Goal: Check status

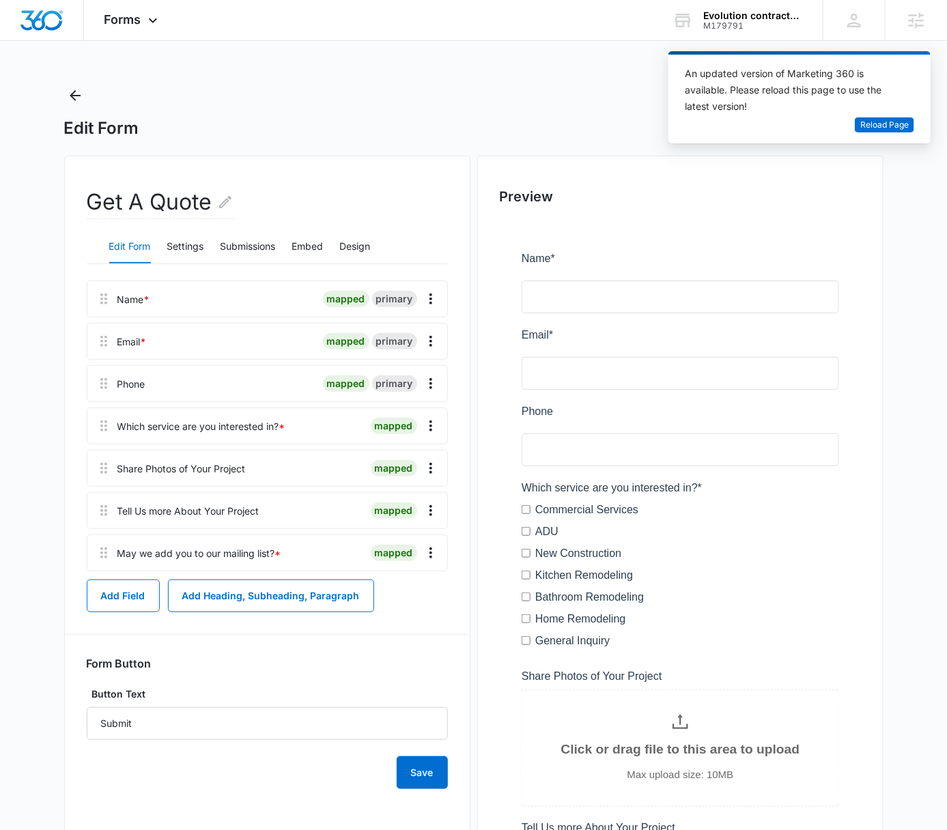
click at [569, 49] on div "Forms Apps Reputation Websites Forms CRM Email Social Payments POS Content Ads …" at bounding box center [473, 546] width 947 height 1093
click at [477, 106] on div "Edit Form" at bounding box center [473, 112] width 819 height 55
click at [494, 78] on div "Forms Apps Reputation Websites Forms CRM Email Social Payments POS Content Ads …" at bounding box center [473, 546] width 947 height 1093
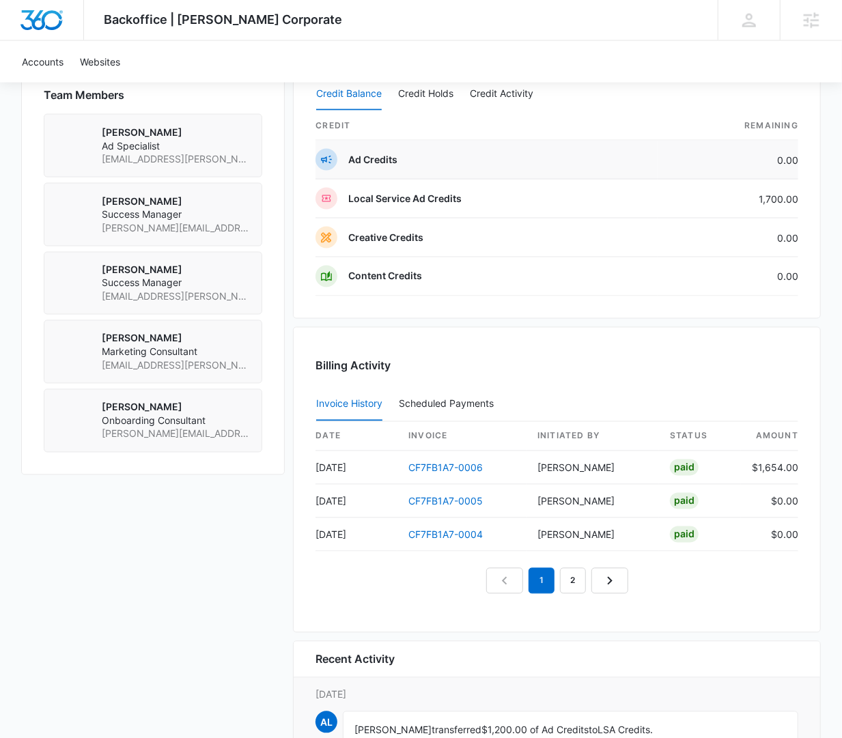
scroll to position [995, 0]
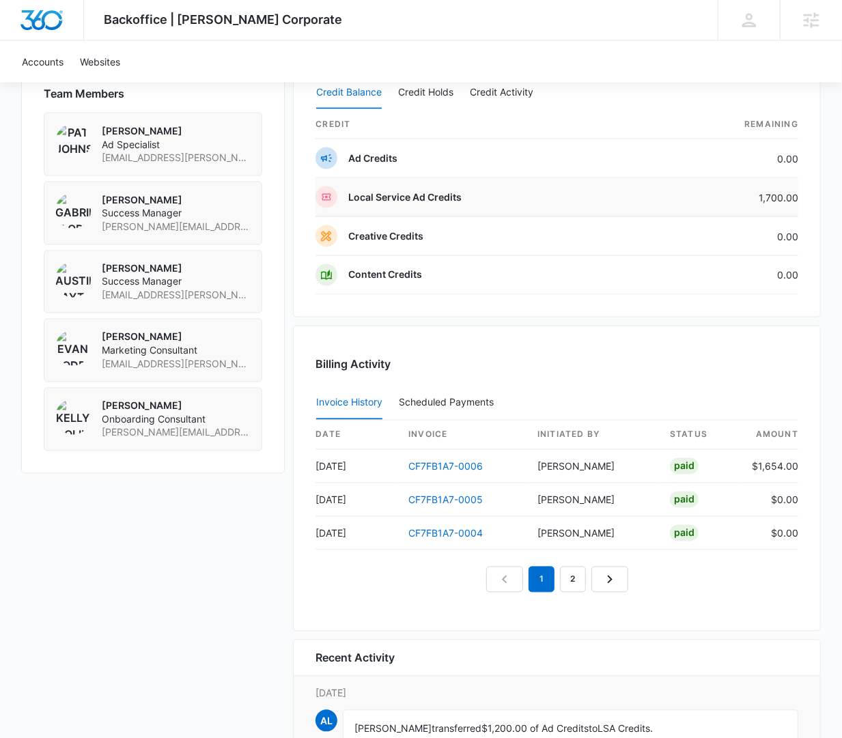
click at [783, 193] on td "1,700.00" at bounding box center [727, 197] width 141 height 39
click at [785, 195] on td "1,700.00" at bounding box center [727, 197] width 141 height 39
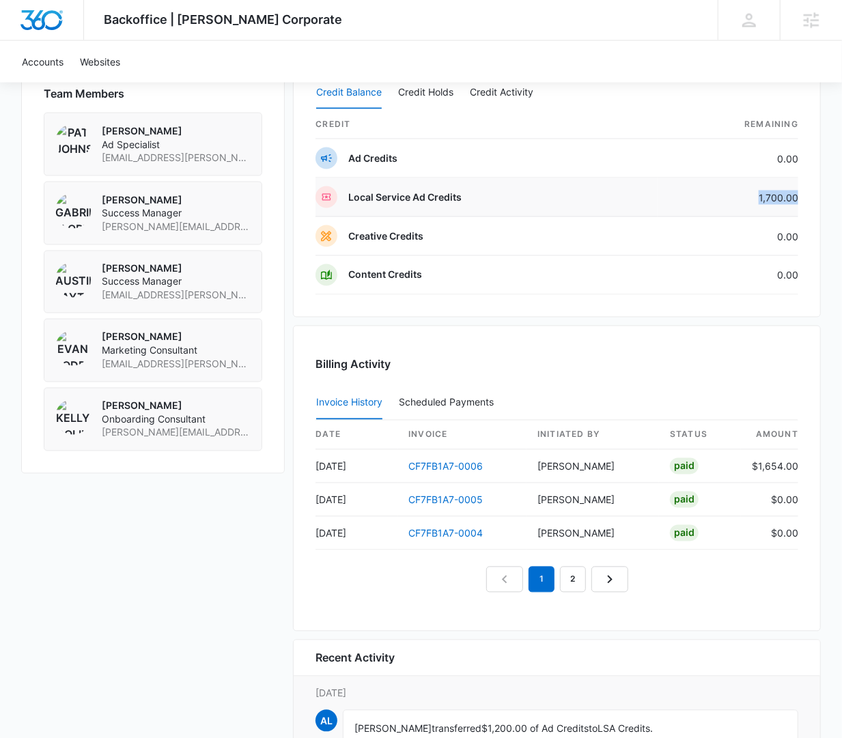
click at [785, 195] on td "1,700.00" at bounding box center [727, 197] width 141 height 39
click at [786, 195] on td "1,700.00" at bounding box center [727, 197] width 141 height 39
click at [792, 194] on td "1,700.00" at bounding box center [727, 197] width 141 height 39
click at [795, 194] on td "1,700.00" at bounding box center [727, 197] width 141 height 39
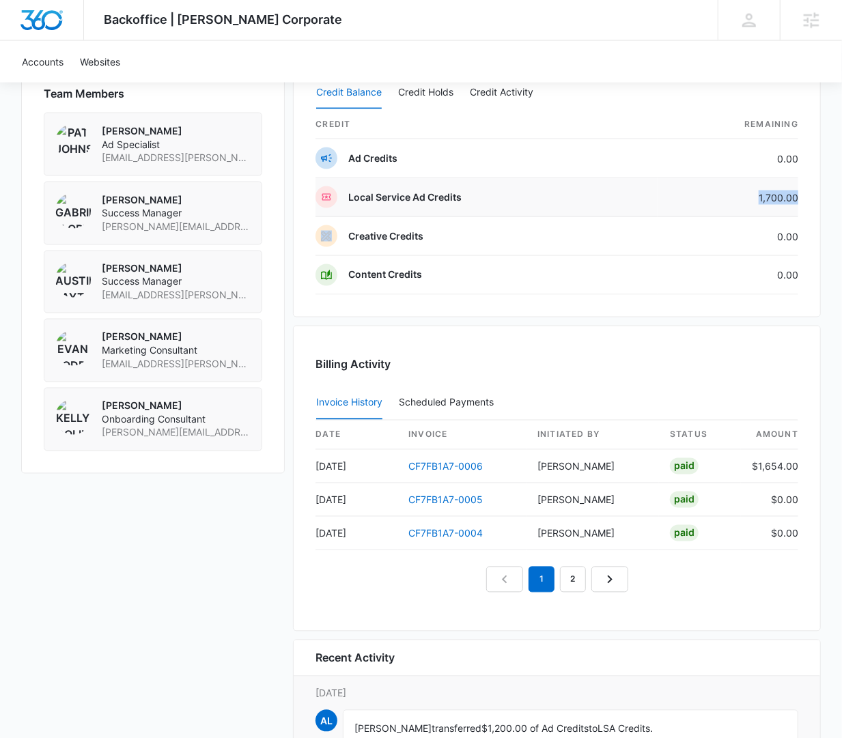
click at [795, 194] on td "1,700.00" at bounding box center [727, 197] width 141 height 39
click at [796, 194] on td "1,700.00" at bounding box center [727, 197] width 141 height 39
click at [796, 195] on td "1,700.00" at bounding box center [727, 197] width 141 height 39
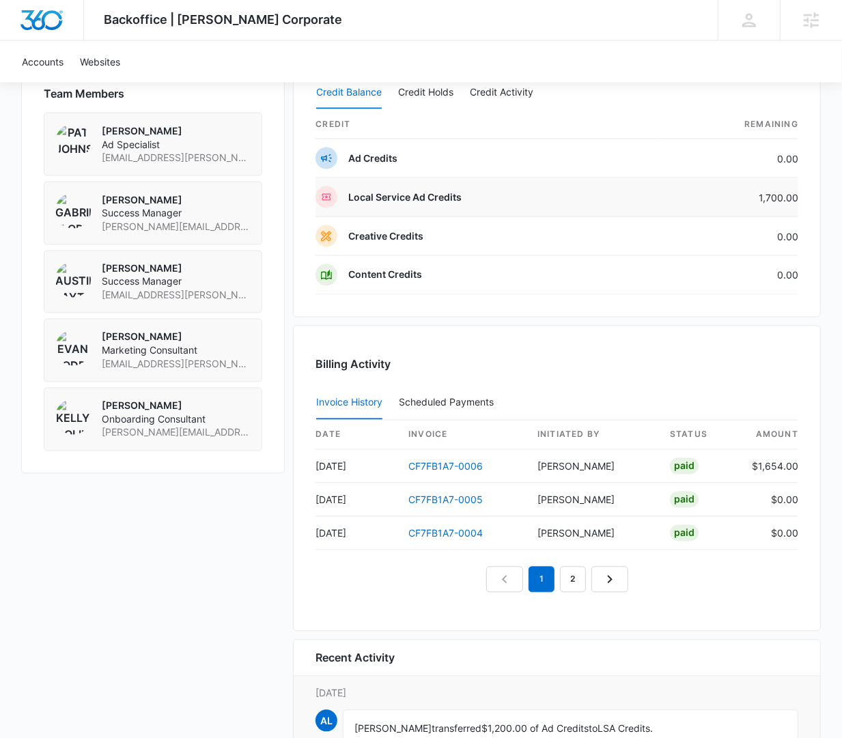
click at [796, 195] on td "1,700.00" at bounding box center [727, 197] width 141 height 39
click at [795, 196] on td "1,700.00" at bounding box center [727, 197] width 141 height 39
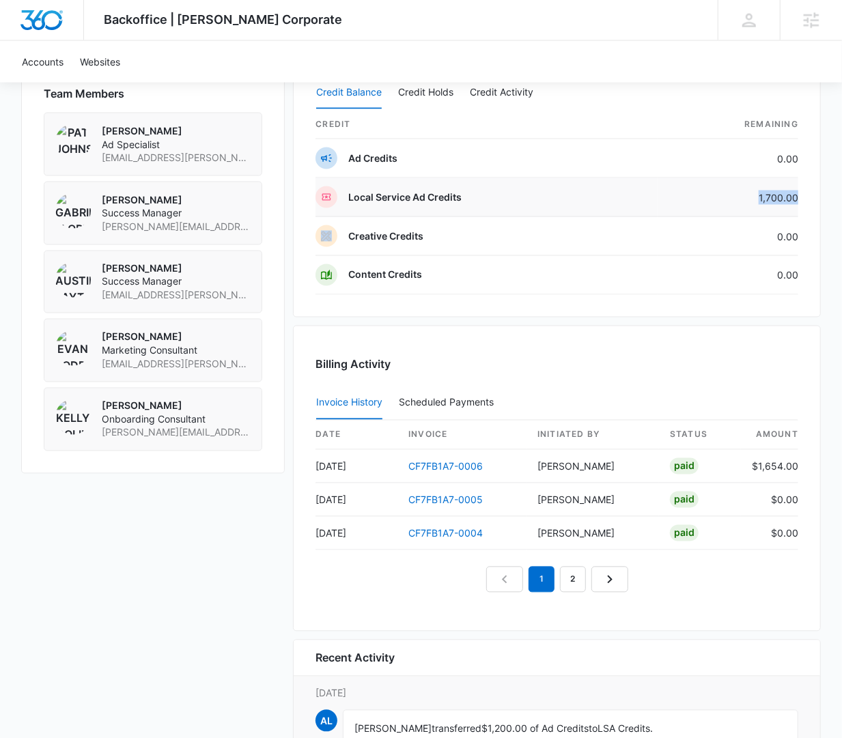
click at [795, 196] on td "1,700.00" at bounding box center [727, 197] width 141 height 39
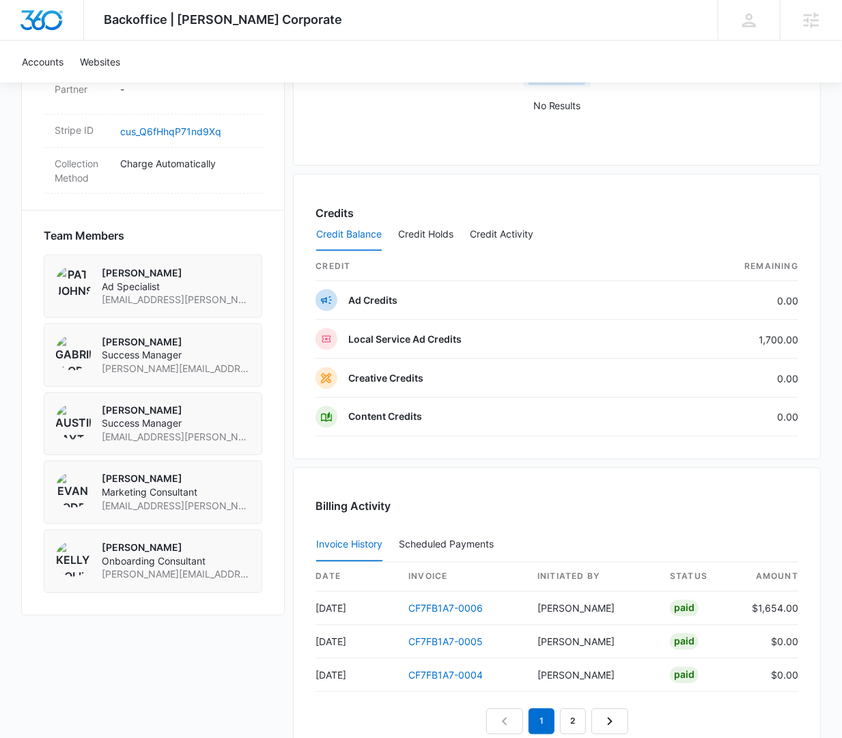
scroll to position [869, 0]
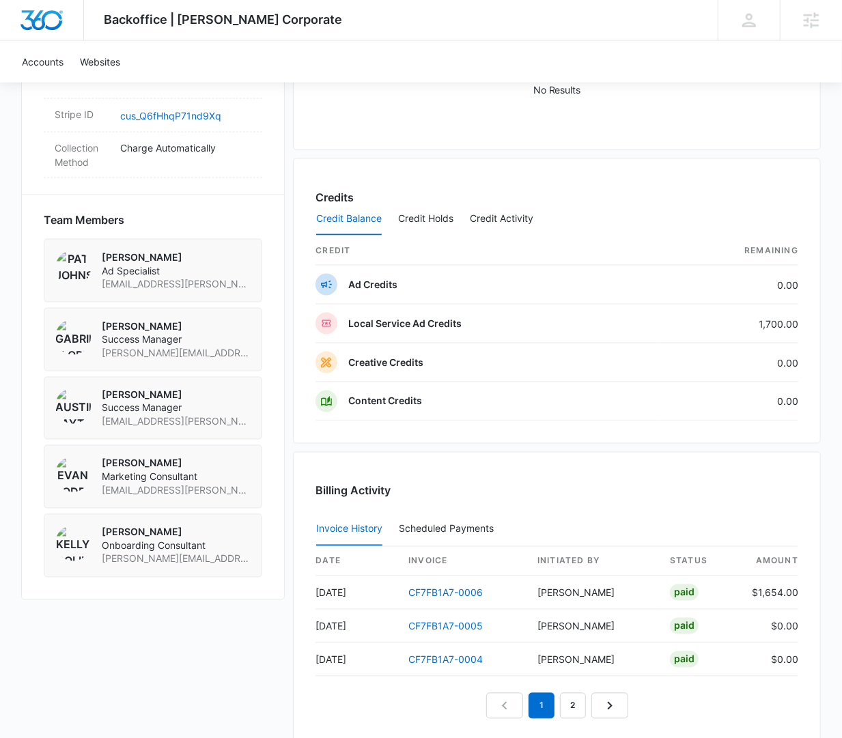
click at [701, 162] on div "Credits Credit Balance Credit Holds Credit Activity credit Remaining Ad Credits…" at bounding box center [557, 300] width 528 height 285
